Goal: Communication & Community: Participate in discussion

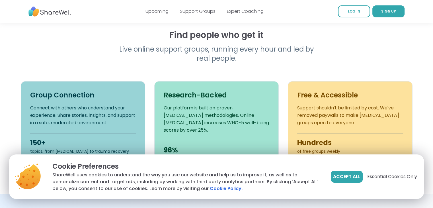
click at [349, 176] on span "Accept All" at bounding box center [346, 176] width 27 height 7
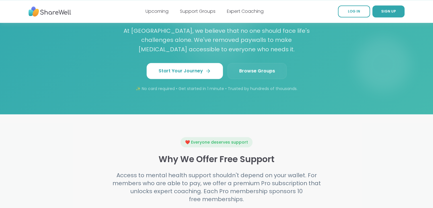
scroll to position [527, 0]
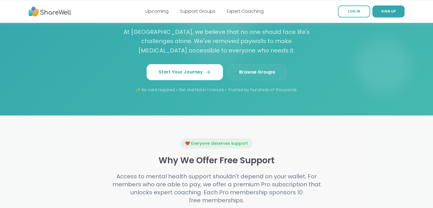
click at [260, 69] on span "Browse Groups" at bounding box center [257, 72] width 36 height 7
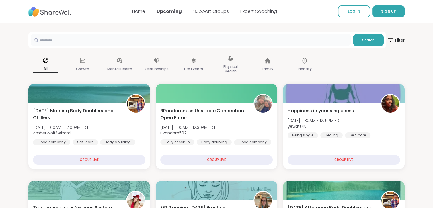
click at [64, 41] on input "text" at bounding box center [191, 39] width 320 height 11
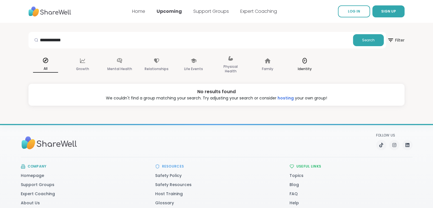
click at [306, 61] on icon at bounding box center [304, 61] width 4 height 6
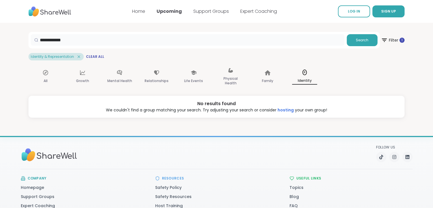
click at [52, 39] on input "**********" at bounding box center [187, 39] width 313 height 11
click at [362, 40] on span "Search" at bounding box center [361, 40] width 13 height 5
drag, startPoint x: 57, startPoint y: 39, endPoint x: 60, endPoint y: 39, distance: 3.1
click at [58, 39] on input "*******" at bounding box center [187, 39] width 313 height 11
type input "*"
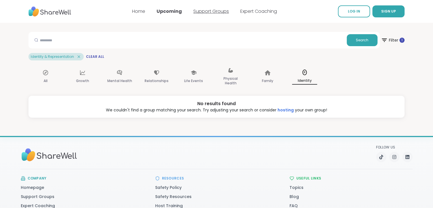
click at [212, 12] on link "Support Groups" at bounding box center [211, 11] width 36 height 7
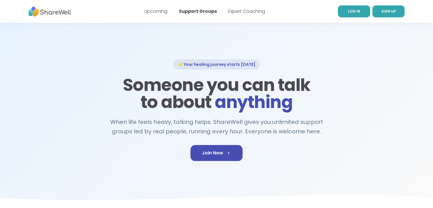
click at [354, 11] on span "LOG IN" at bounding box center [354, 11] width 12 height 5
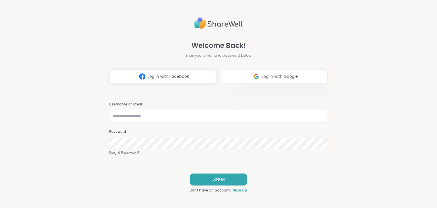
click at [248, 79] on button "Log in with Google" at bounding box center [274, 76] width 107 height 14
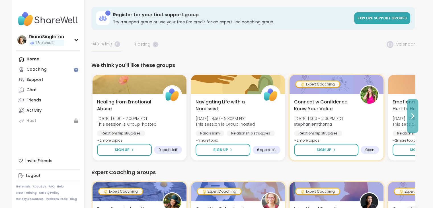
click at [412, 115] on icon at bounding box center [412, 115] width 2 height 5
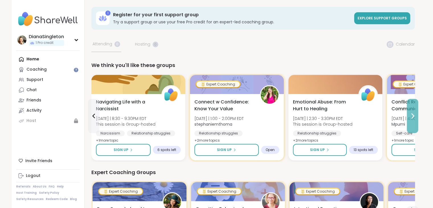
click at [412, 115] on icon at bounding box center [412, 115] width 2 height 5
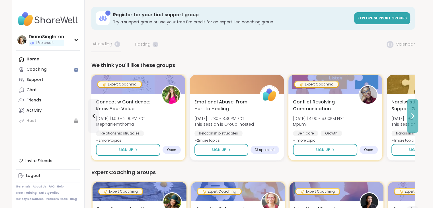
click at [412, 115] on icon at bounding box center [412, 115] width 2 height 5
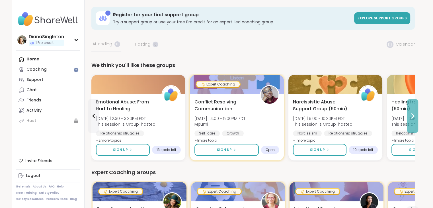
click at [412, 115] on icon at bounding box center [412, 115] width 2 height 5
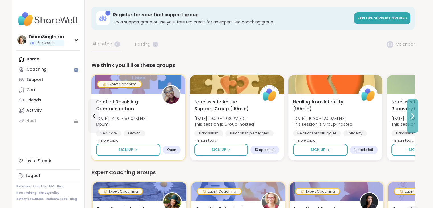
click at [412, 115] on icon at bounding box center [412, 115] width 2 height 5
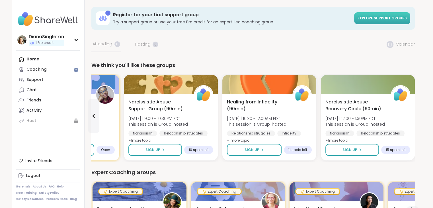
click at [386, 17] on span "Explore support groups" at bounding box center [381, 18] width 49 height 5
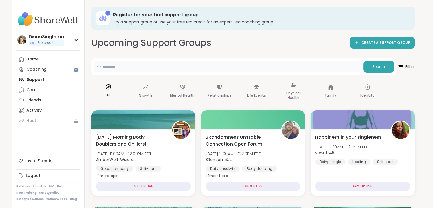
click at [131, 70] on input "text" at bounding box center [227, 66] width 267 height 11
type input "********"
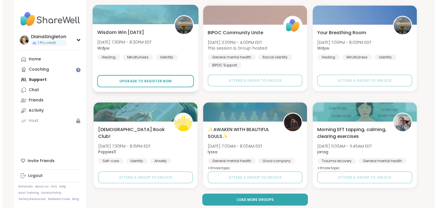
scroll to position [1075, 0]
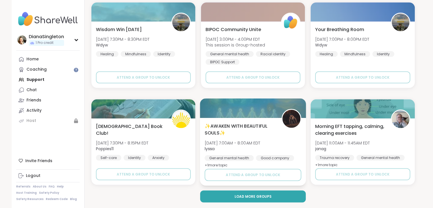
click at [239, 125] on span "✨AWAKEN WITH BEAUTIFUL SOULS✨" at bounding box center [239, 129] width 71 height 14
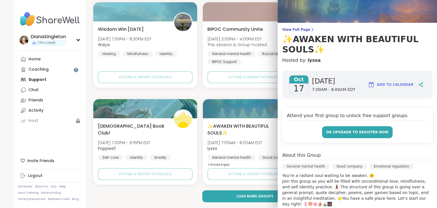
scroll to position [57, 0]
